Goal: Use online tool/utility: Use online tool/utility

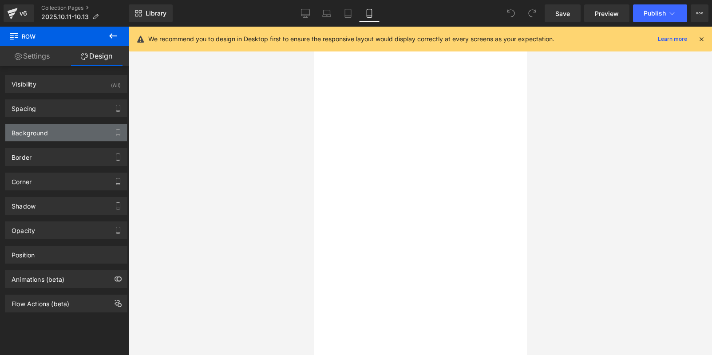
click at [39, 132] on div "Background" at bounding box center [30, 130] width 36 height 12
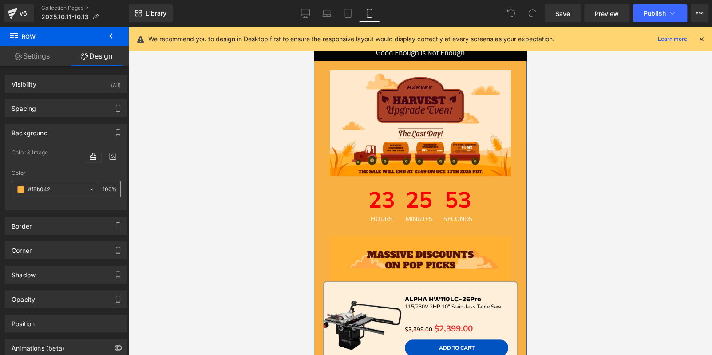
click at [60, 189] on input "#f8b042" at bounding box center [56, 190] width 57 height 10
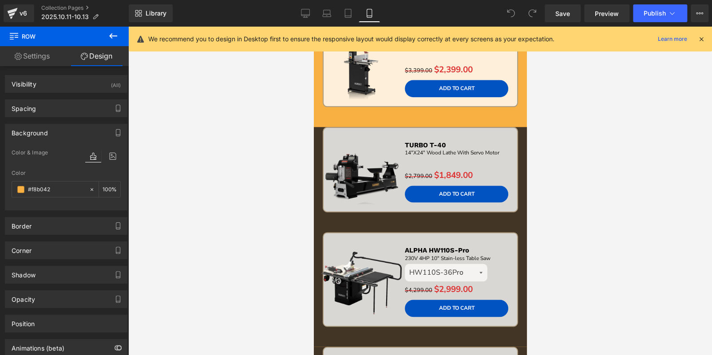
scroll to position [576, 0]
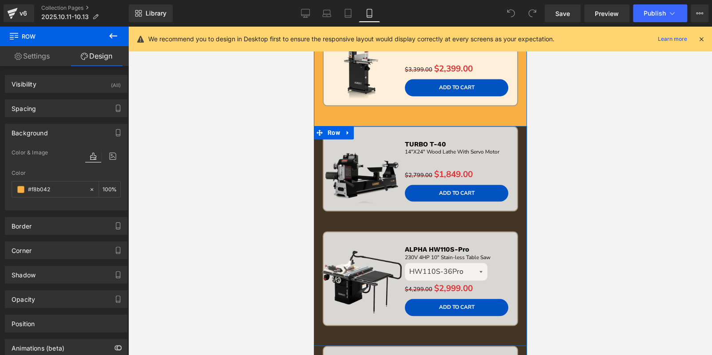
click at [335, 213] on div "Sale Off (P) Image TURBO T-40 Text Block 14"X24" Wood Lathe With Servo Motor Te…" at bounding box center [419, 179] width 213 height 106
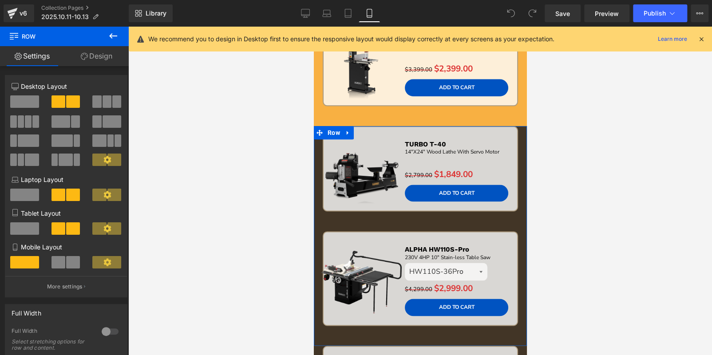
click at [99, 64] on link "Design" at bounding box center [96, 56] width 64 height 20
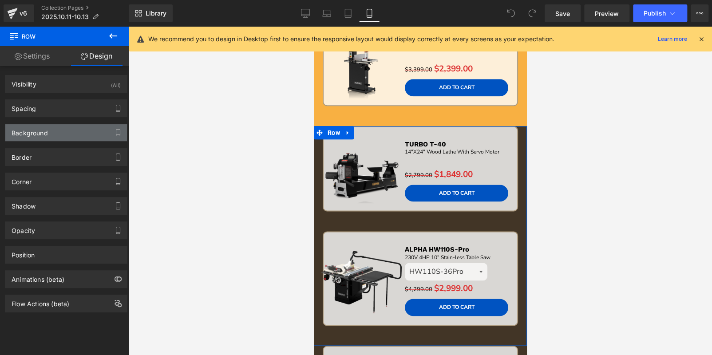
click at [34, 134] on div "Background" at bounding box center [30, 130] width 36 height 12
type input "#423526"
type input "100"
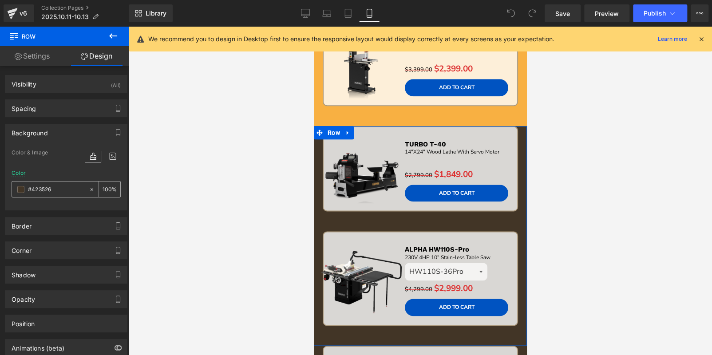
click at [54, 185] on input "#423526" at bounding box center [56, 190] width 57 height 10
paste input "f8b042"
type input "#f8b042"
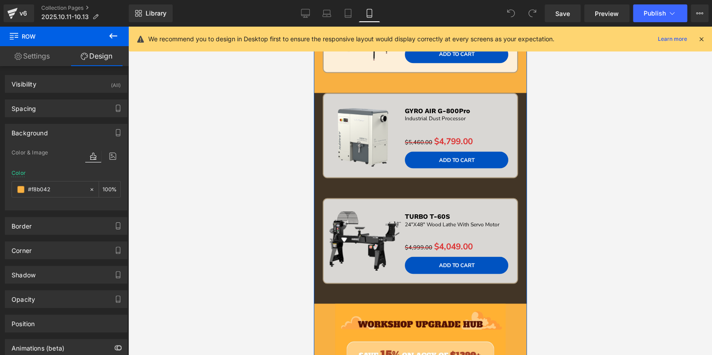
scroll to position [843, 0]
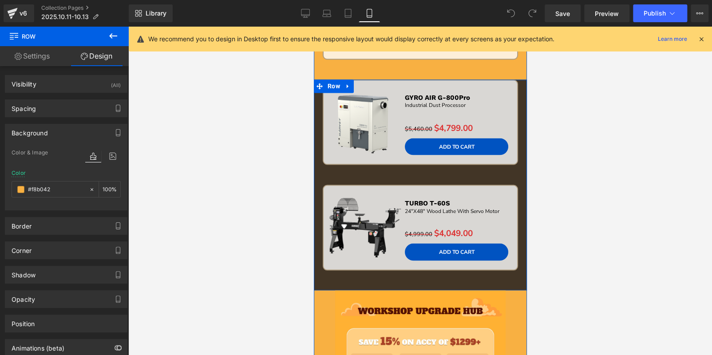
click at [378, 172] on div "Sale Off (P) Image GYRO AIR G-800Pro Text Block Industrial Dust Processor Text …" at bounding box center [419, 132] width 213 height 106
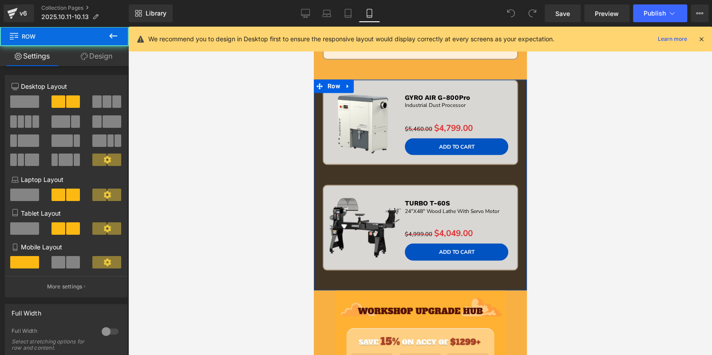
click at [98, 60] on link "Design" at bounding box center [96, 56] width 64 height 20
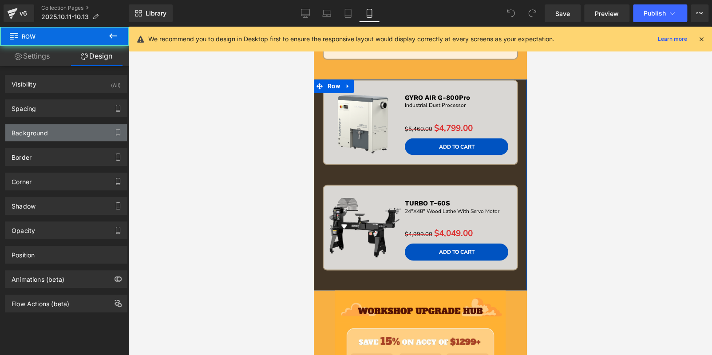
click at [59, 129] on div "Background" at bounding box center [66, 132] width 122 height 17
type input "#423526"
type input "100"
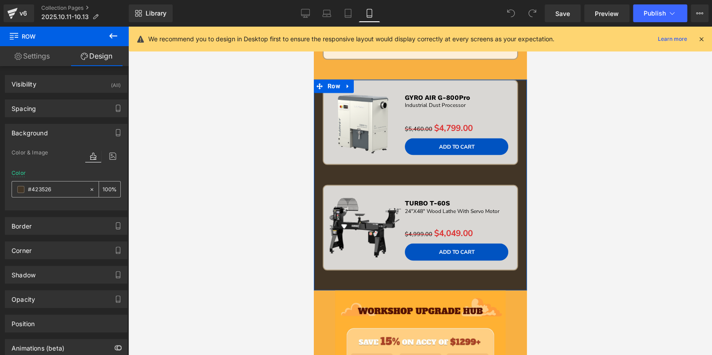
click at [63, 185] on input "#423526" at bounding box center [56, 190] width 57 height 10
paste input "f8b042"
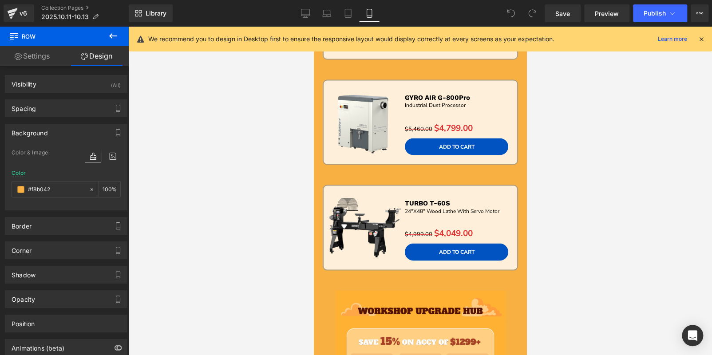
scroll to position [0, 0]
click at [346, 18] on link "Tablet" at bounding box center [347, 13] width 21 height 18
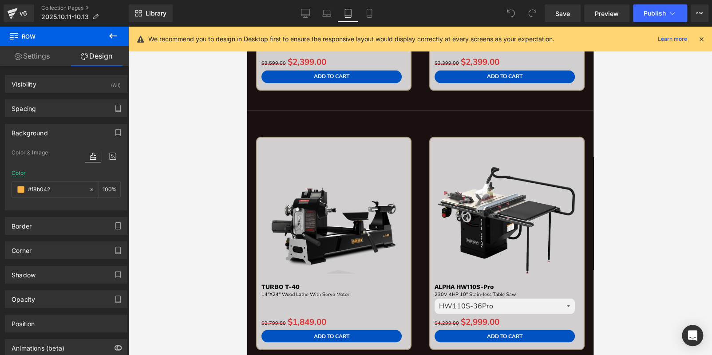
type input "#19100f"
type input "100"
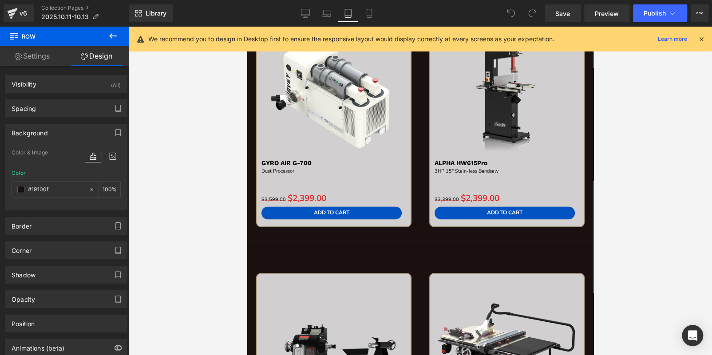
scroll to position [693, 0]
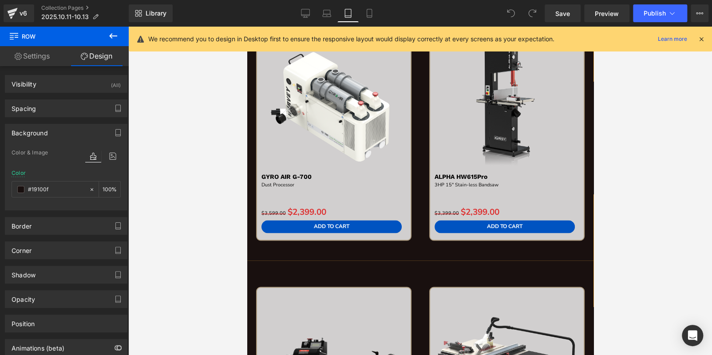
click at [415, 256] on div "Sale Off (P) Image GYRO AIR G-700 Text Block Dust Processor Text Block Separato…" at bounding box center [333, 143] width 173 height 233
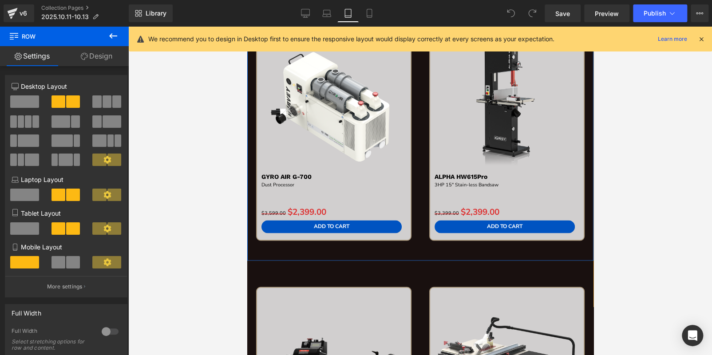
click at [101, 51] on link "Design" at bounding box center [96, 56] width 64 height 20
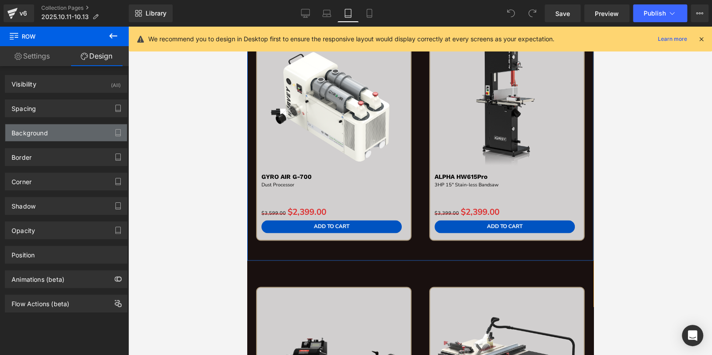
click at [54, 129] on div "Background" at bounding box center [66, 132] width 122 height 17
type input "#19100f"
type input "100"
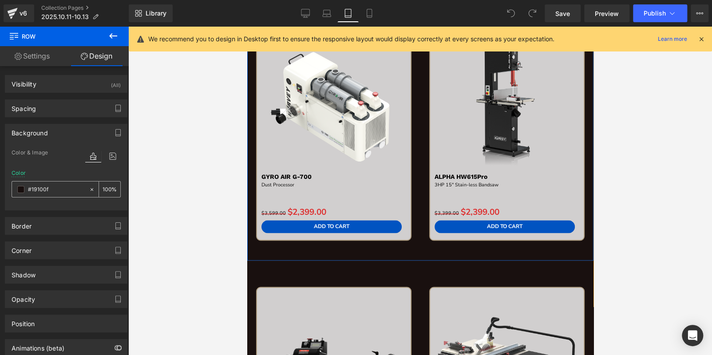
click at [60, 185] on input "#19100f" at bounding box center [56, 190] width 57 height 10
paste input "f8b042"
type input "#f8b042"
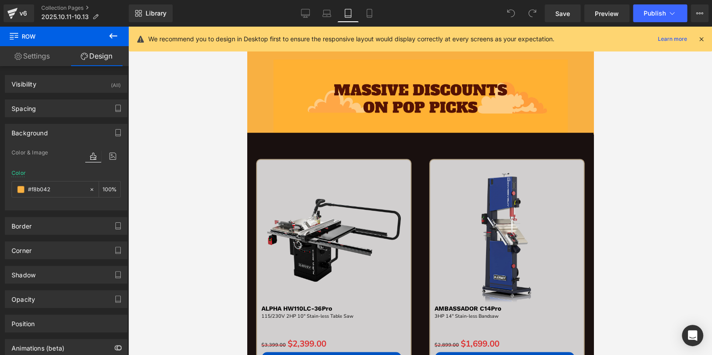
scroll to position [248, 0]
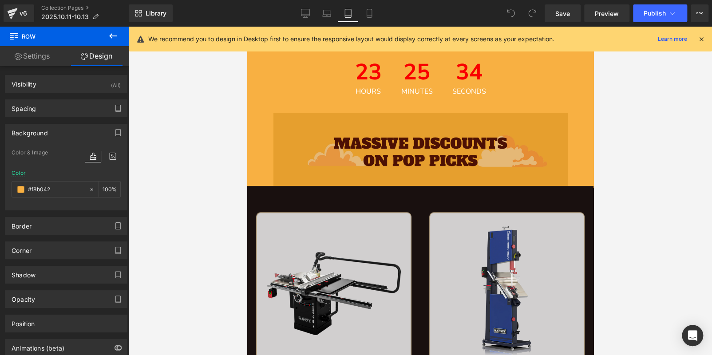
click at [416, 199] on div "Sale Off (P) Image ALPHA HW110LC-36Pro Text Block 115/230V 2HP 10" Stain-less T…" at bounding box center [420, 315] width 346 height 259
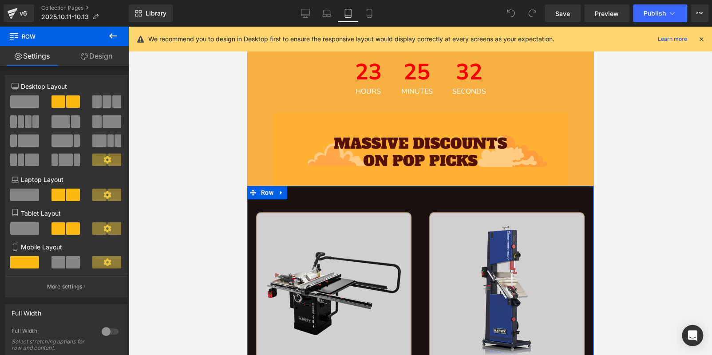
click at [81, 52] on link "Design" at bounding box center [96, 56] width 64 height 20
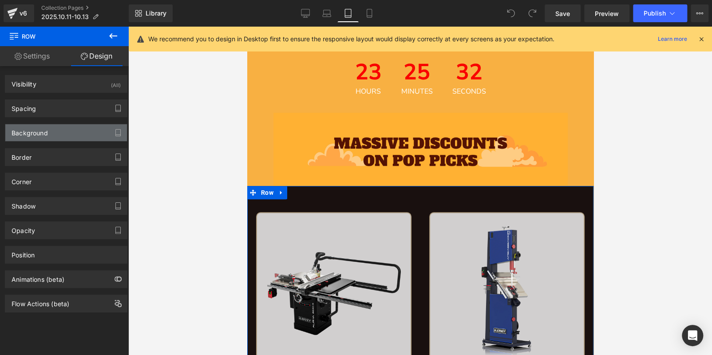
click at [64, 136] on div "Background" at bounding box center [66, 132] width 122 height 17
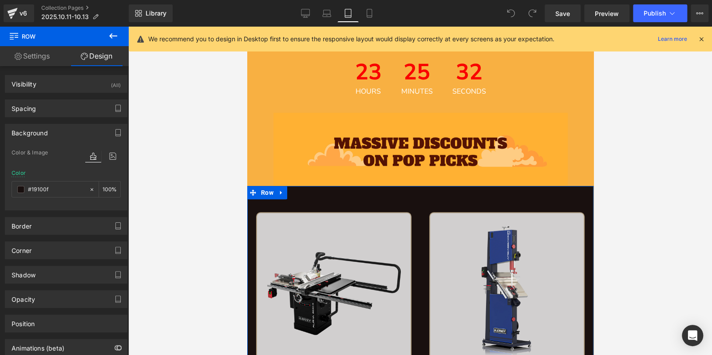
type input "#19100f"
type input "100"
click at [68, 185] on input "#19100f" at bounding box center [56, 190] width 57 height 10
paste input "f8b042"
type input "#f8b042"
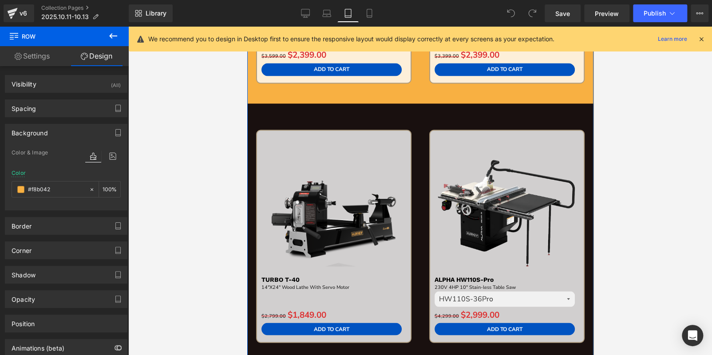
scroll to position [870, 0]
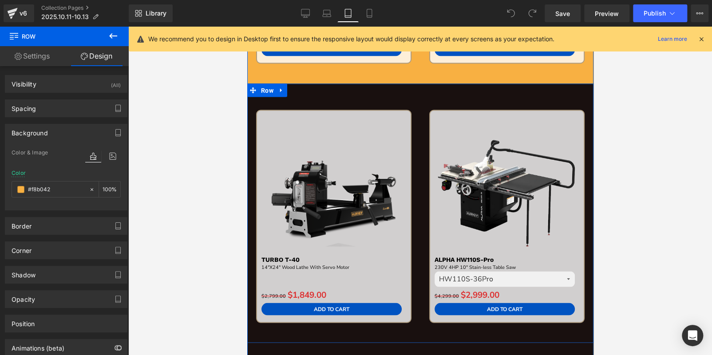
click at [419, 95] on div "Sale Off (P) Image TURBO T-40 Text Block 14"X24" Wood Lathe With Servo Motor Te…" at bounding box center [420, 212] width 346 height 259
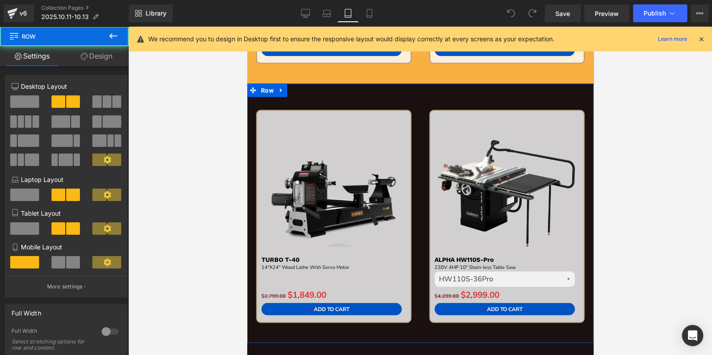
click at [102, 52] on link "Design" at bounding box center [96, 56] width 64 height 20
click at [0, 0] on div "Background" at bounding box center [0, 0] width 0 height 0
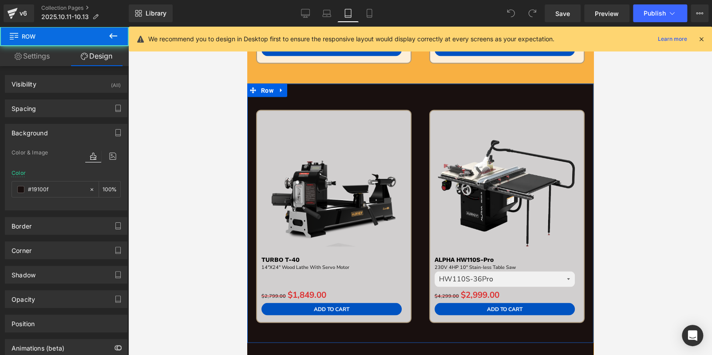
type input "#19100f"
type input "100"
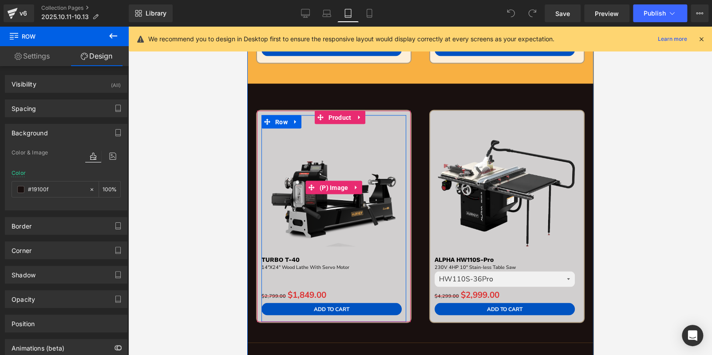
scroll to position [1047, 0]
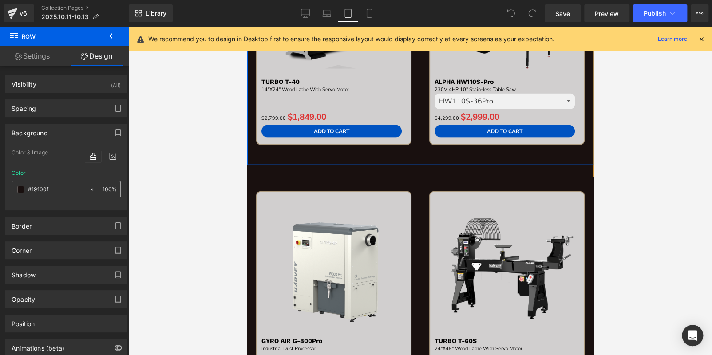
click at [78, 185] on input "#19100f" at bounding box center [56, 190] width 57 height 10
paste input "f8b042"
type input "#f8b042"
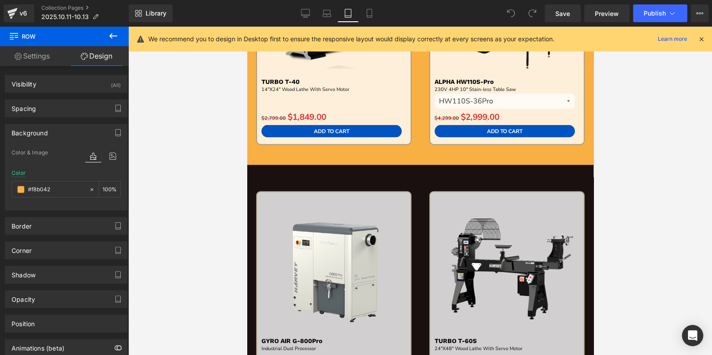
click at [419, 176] on div "Sale Off (P) Image GYRO AIR G-800Pro Text Block Industrial Dust Processor Text …" at bounding box center [420, 294] width 346 height 259
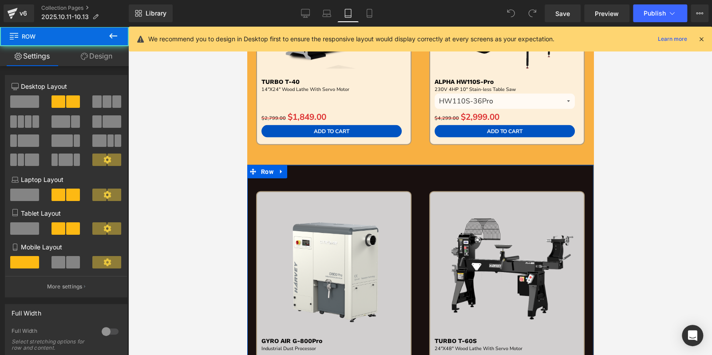
click at [92, 51] on link "Design" at bounding box center [96, 56] width 64 height 20
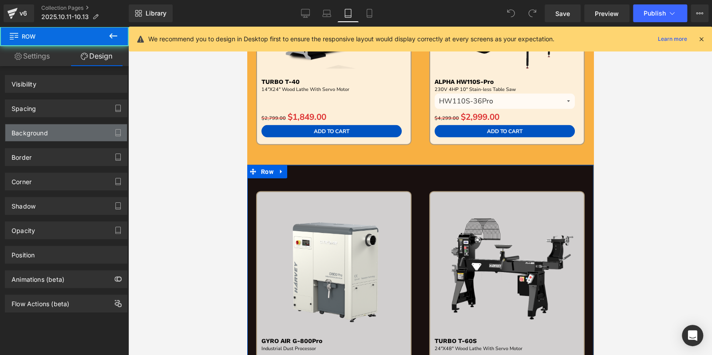
click at [59, 130] on div "Background" at bounding box center [66, 132] width 122 height 17
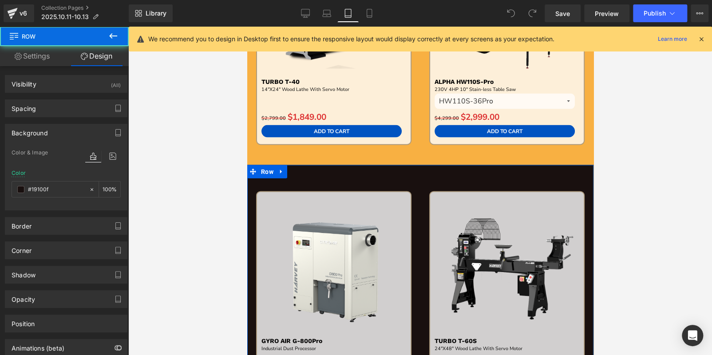
type input "#19100f"
type input "100"
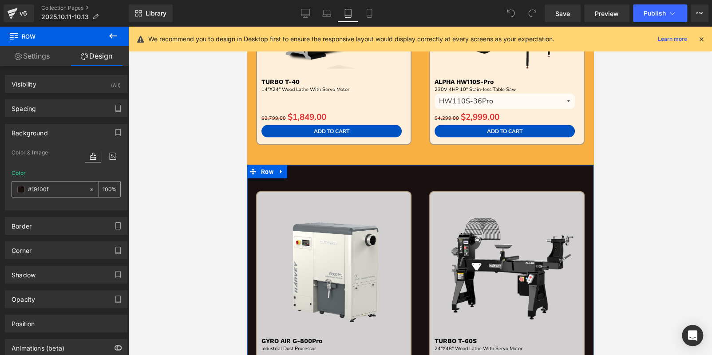
click at [58, 187] on input "#19100f" at bounding box center [56, 190] width 57 height 10
paste input "f8b042"
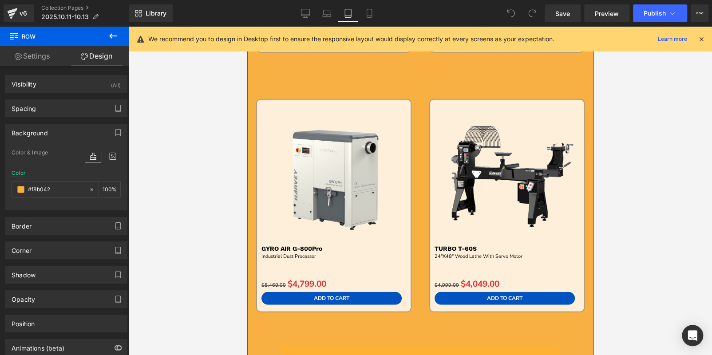
scroll to position [1091, 0]
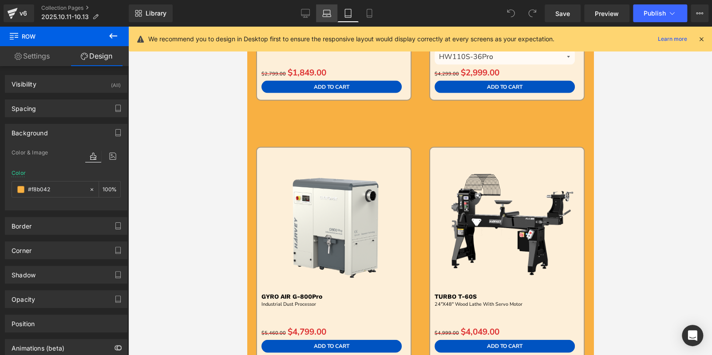
click at [333, 9] on link "Laptop" at bounding box center [326, 13] width 21 height 18
type input "#19100f"
type input "100"
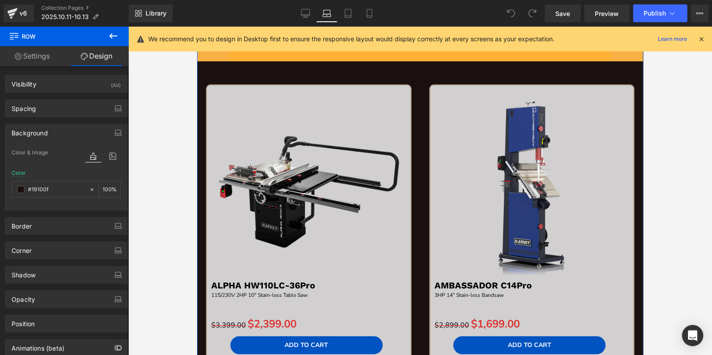
scroll to position [378, 0]
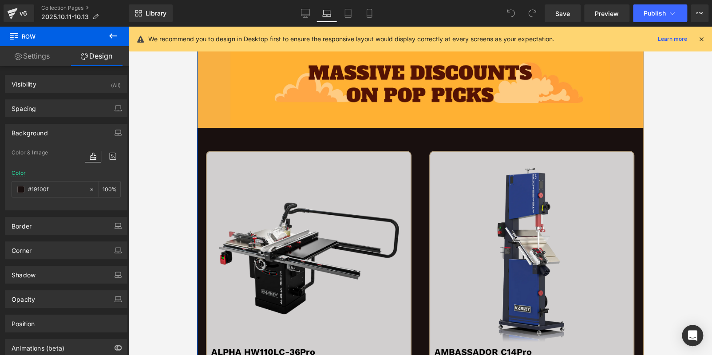
click at [197, 27] on div "59px" at bounding box center [197, 27] width 0 height 0
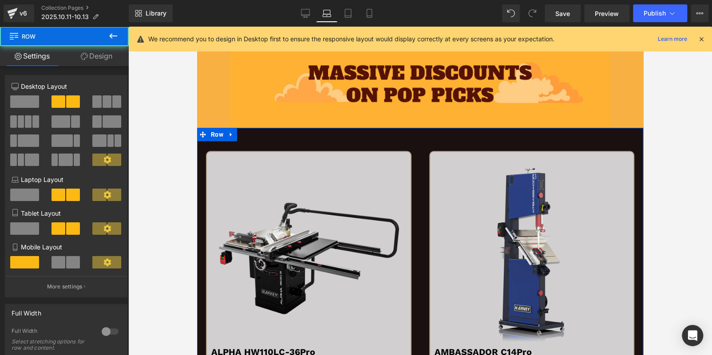
drag, startPoint x: 82, startPoint y: 51, endPoint x: 40, endPoint y: 136, distance: 95.4
click at [83, 51] on link "Design" at bounding box center [96, 56] width 64 height 20
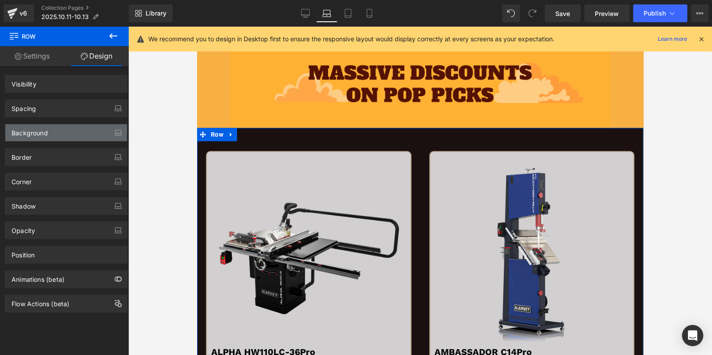
click at [43, 130] on div "Background" at bounding box center [30, 130] width 36 height 12
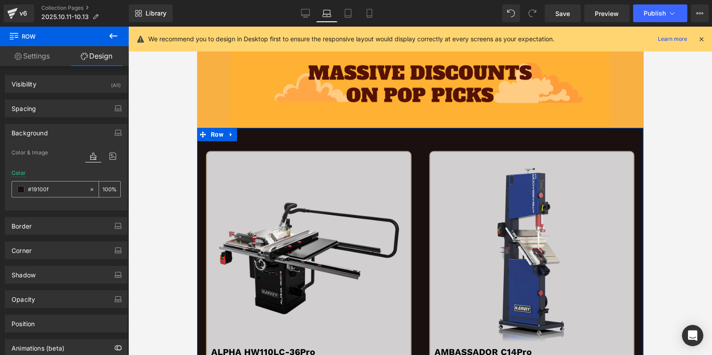
paste input "f8b042"
type input "#f8b042"
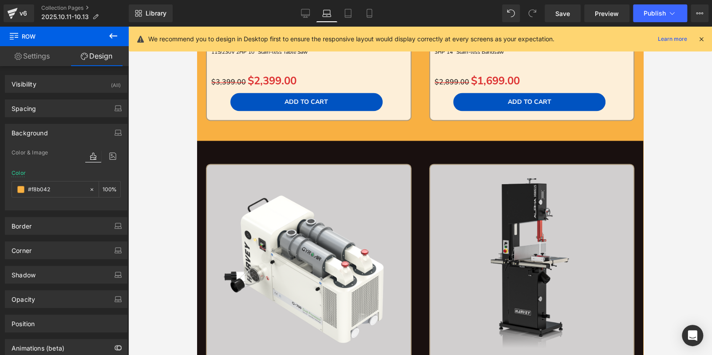
scroll to position [688, 0]
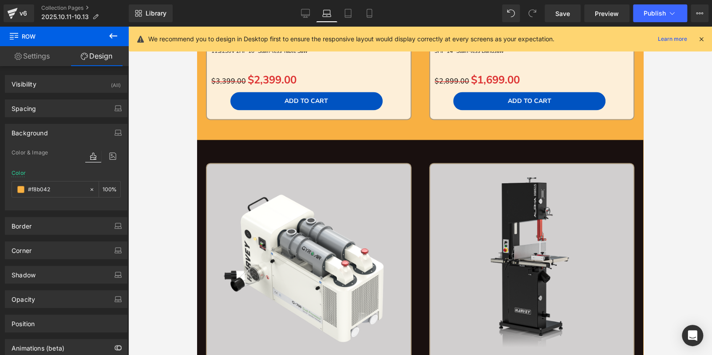
click at [197, 27] on div at bounding box center [197, 27] width 0 height 0
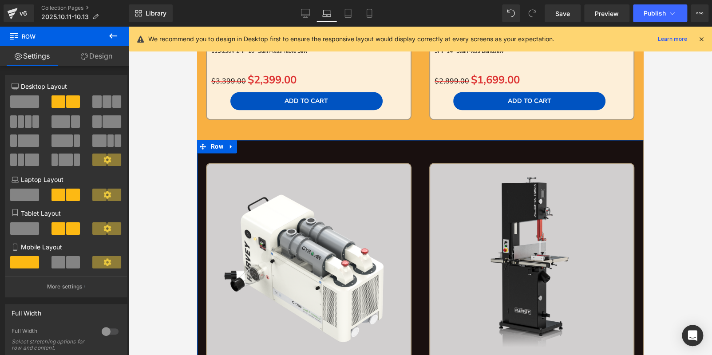
click at [82, 54] on icon at bounding box center [84, 56] width 7 height 7
click at [0, 0] on div "Background" at bounding box center [0, 0] width 0 height 0
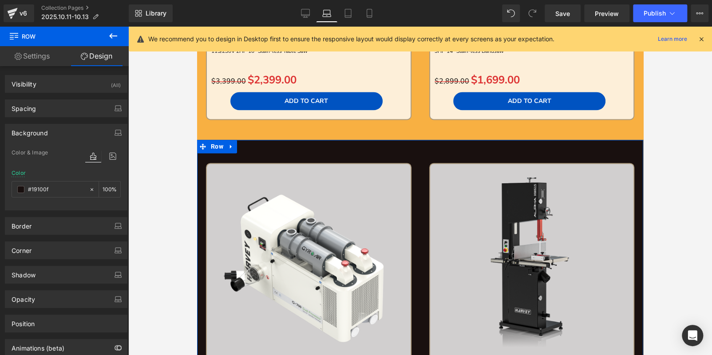
type input "#19100f"
type input "100"
click at [60, 182] on div "#19100f" at bounding box center [50, 189] width 77 height 16
click at [60, 187] on input "#19100f" at bounding box center [56, 190] width 57 height 10
paste input "f8b042"
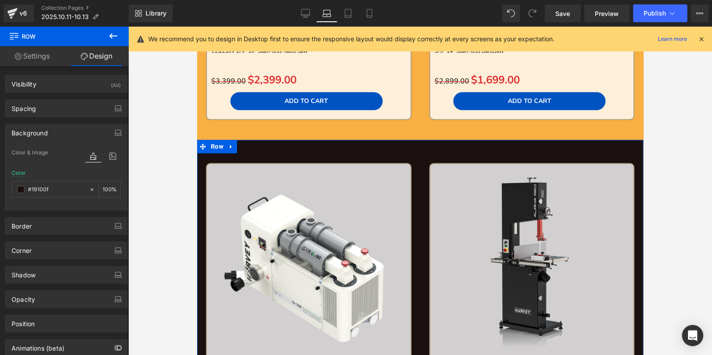
type input "#f8b042"
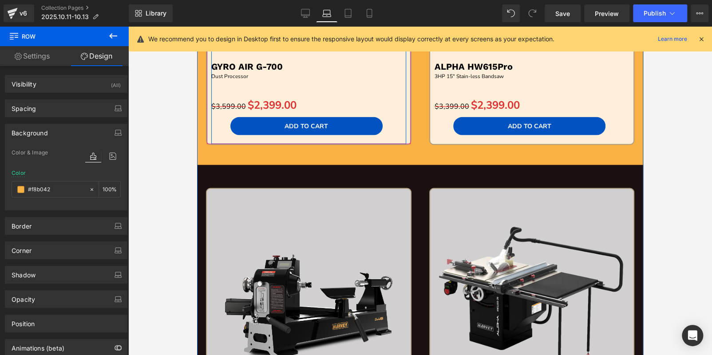
scroll to position [999, 0]
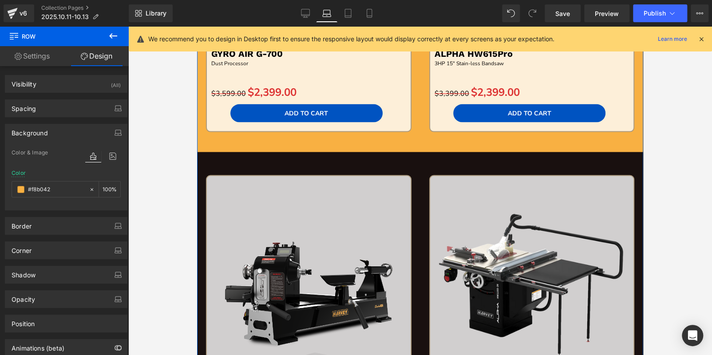
click at [404, 165] on div "Sale Off (P) Image TURBO T-40 Text Block 14"X24" Wood Lathe With Servo Motor Te…" at bounding box center [420, 313] width 446 height 323
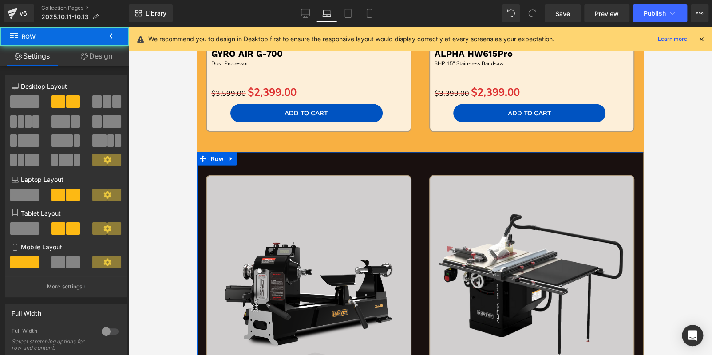
click at [86, 45] on span "Row" at bounding box center [53, 37] width 89 height 20
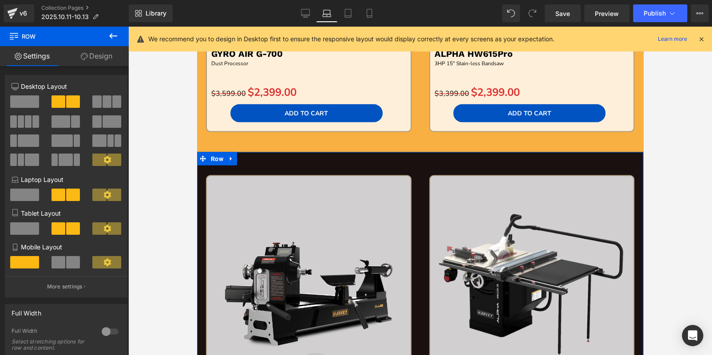
drag, startPoint x: 90, startPoint y: 55, endPoint x: 59, endPoint y: 131, distance: 82.2
click at [90, 55] on link "Design" at bounding box center [96, 56] width 64 height 20
click at [0, 0] on div "Background" at bounding box center [0, 0] width 0 height 0
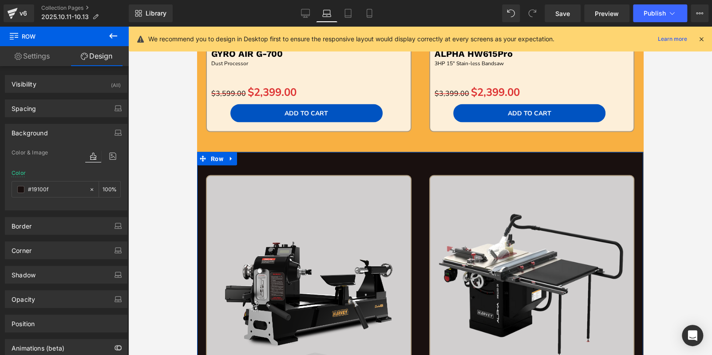
type input "#19100f"
type input "100"
click at [62, 190] on input "#19100f" at bounding box center [56, 190] width 57 height 10
paste input "f8b042"
type input "#f8b042"
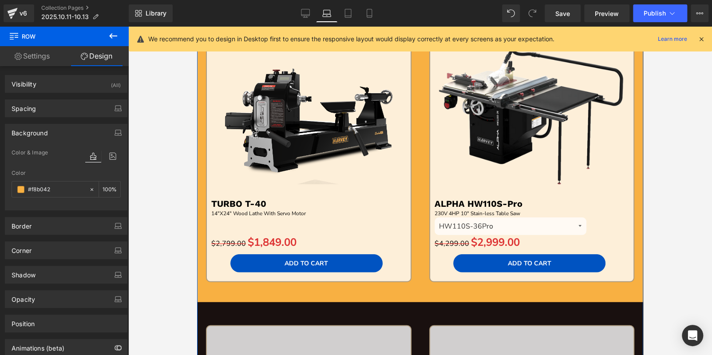
scroll to position [1265, 0]
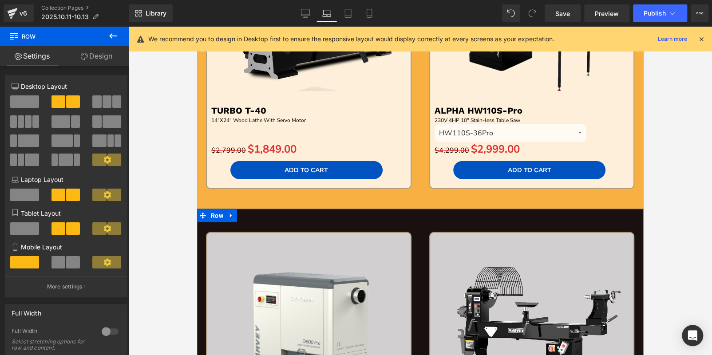
click at [103, 53] on link "Design" at bounding box center [96, 56] width 64 height 20
click at [0, 0] on div "Background" at bounding box center [0, 0] width 0 height 0
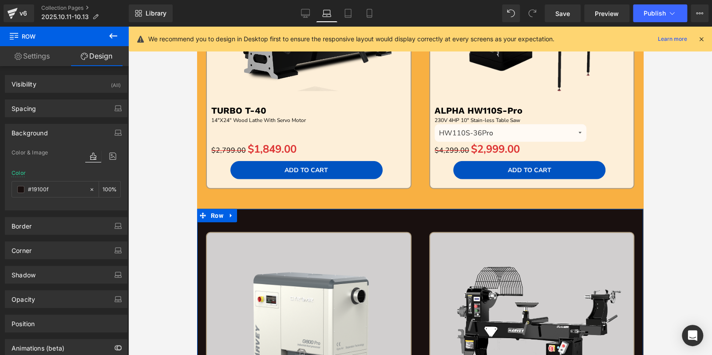
type input "#19100f"
type input "100"
click at [70, 191] on input "#19100f" at bounding box center [56, 190] width 57 height 10
paste input "f8b042"
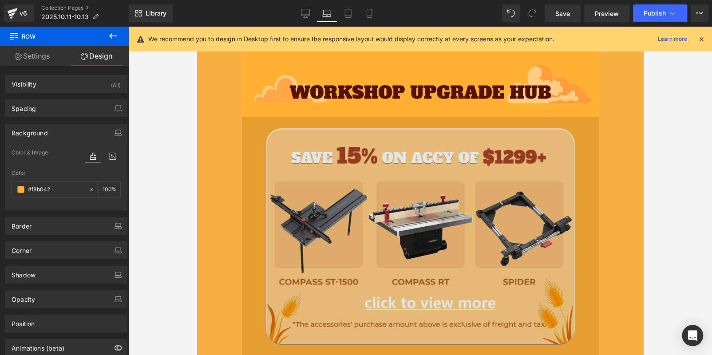
scroll to position [1842, 0]
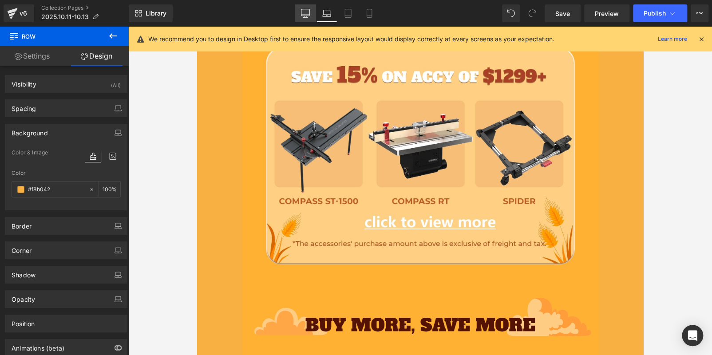
type input "#f8b042"
click at [305, 12] on icon at bounding box center [305, 13] width 9 height 9
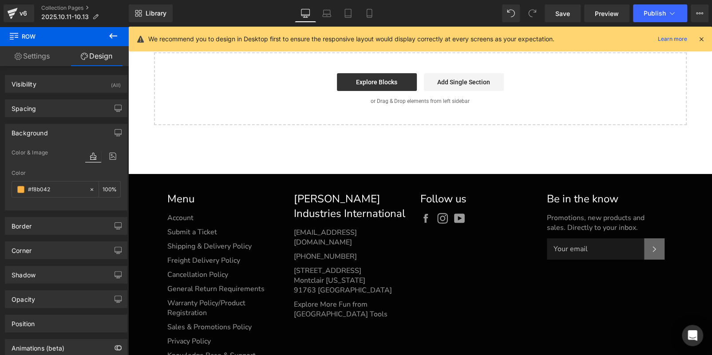
type input "100"
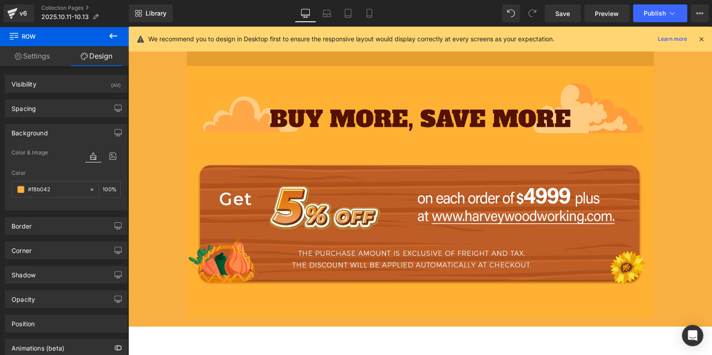
scroll to position [1257, 0]
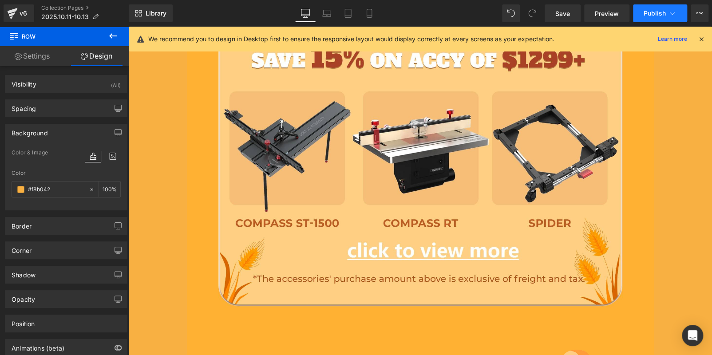
click at [642, 13] on button "Publish" at bounding box center [660, 13] width 54 height 18
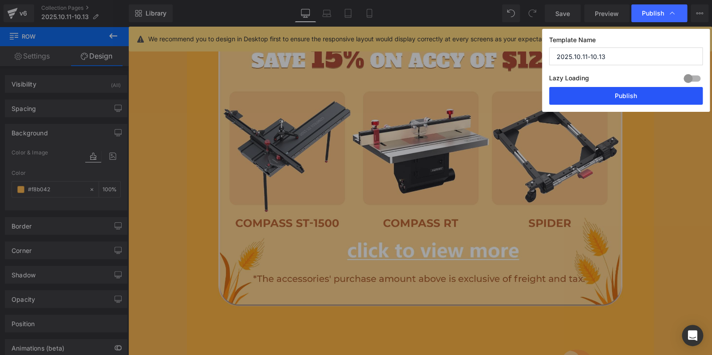
click at [652, 104] on button "Publish" at bounding box center [626, 96] width 154 height 18
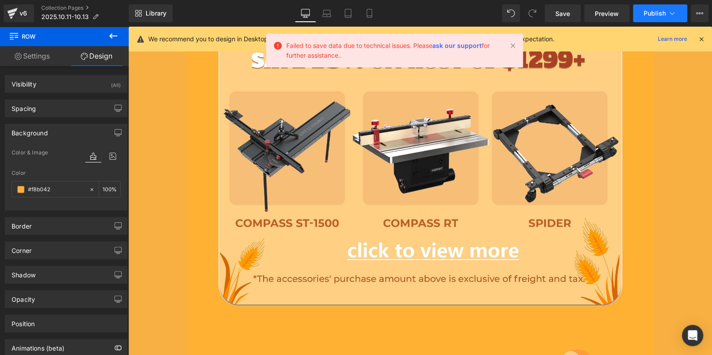
click at [651, 13] on span "Publish" at bounding box center [654, 13] width 22 height 7
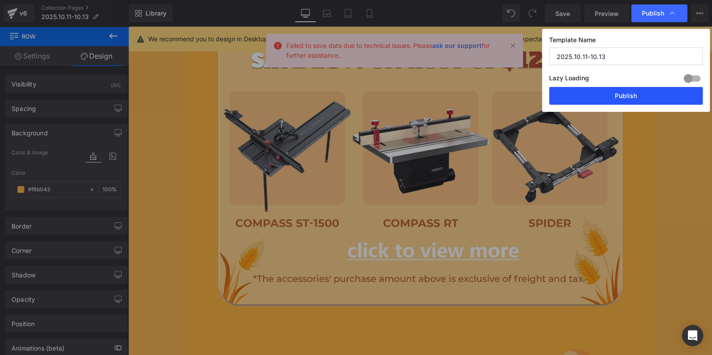
click at [612, 95] on button "Publish" at bounding box center [626, 96] width 154 height 18
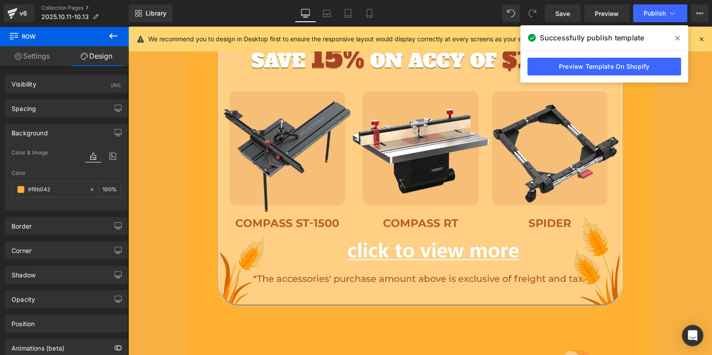
click at [678, 37] on icon at bounding box center [677, 38] width 4 height 7
